Goal: Use online tool/utility

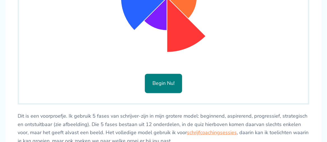
scroll to position [448, 0]
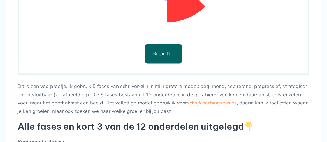
click at [165, 63] on button "Begin nu!" at bounding box center [163, 53] width 37 height 19
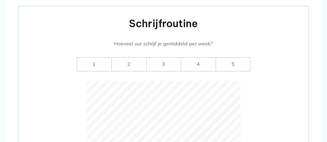
scroll to position [280, 0]
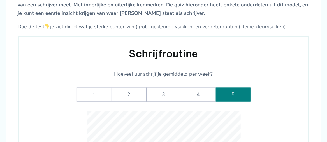
click at [234, 102] on label "5" at bounding box center [233, 95] width 35 height 14
click at [0, 0] on input "5" at bounding box center [0, 0] width 0 height 0
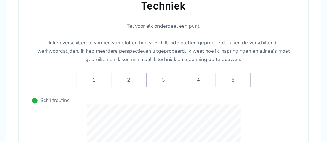
scroll to position [336, 0]
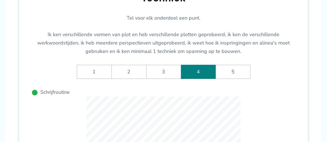
click at [201, 79] on label "4" at bounding box center [198, 72] width 35 height 14
click at [0, 0] on input "4" at bounding box center [0, 0] width 0 height 0
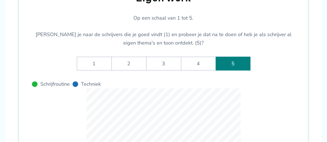
click at [237, 71] on label "5" at bounding box center [233, 64] width 35 height 14
click at [0, 0] on werk-rate-5 "5" at bounding box center [0, 0] width 0 height 0
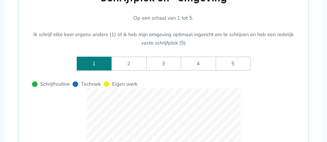
click at [99, 71] on label "1" at bounding box center [94, 64] width 35 height 14
click at [0, 0] on -omgeving-rate-1 "1" at bounding box center [0, 0] width 0 height 0
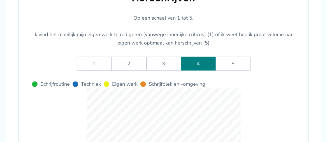
click at [188, 71] on label "4" at bounding box center [198, 64] width 35 height 14
click at [0, 0] on input "4" at bounding box center [0, 0] width 0 height 0
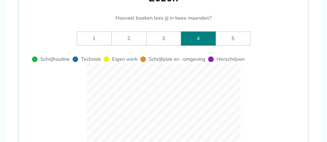
click at [210, 46] on label "4" at bounding box center [198, 39] width 35 height 14
click at [0, 0] on input "4" at bounding box center [0, 0] width 0 height 0
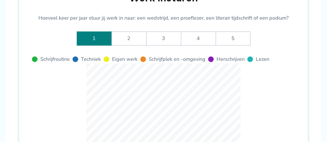
click at [95, 43] on label "1" at bounding box center [94, 39] width 35 height 14
click at [0, 0] on insturen-rate-1 "1" at bounding box center [0, 0] width 0 height 0
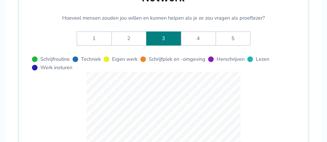
click at [159, 46] on label "3" at bounding box center [163, 39] width 35 height 14
click at [0, 0] on input "3" at bounding box center [0, 0] width 0 height 0
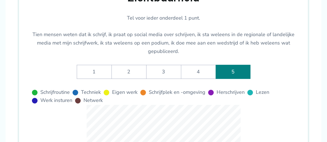
click at [227, 79] on label "5" at bounding box center [233, 72] width 35 height 14
click at [0, 0] on input "5" at bounding box center [0, 0] width 0 height 0
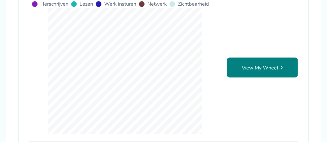
click at [271, 78] on link "View My Wheel" at bounding box center [262, 68] width 71 height 20
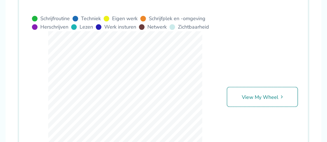
scroll to position [318, 0]
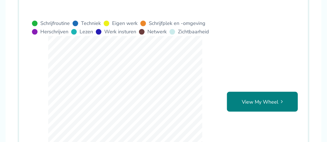
click at [250, 109] on link "View My Wheel" at bounding box center [262, 102] width 71 height 20
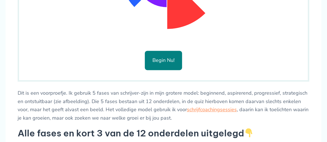
scroll to position [392, 0]
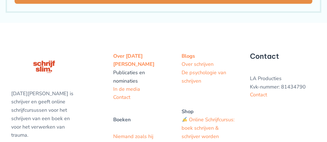
scroll to position [336, 0]
